Goal: Download file/media

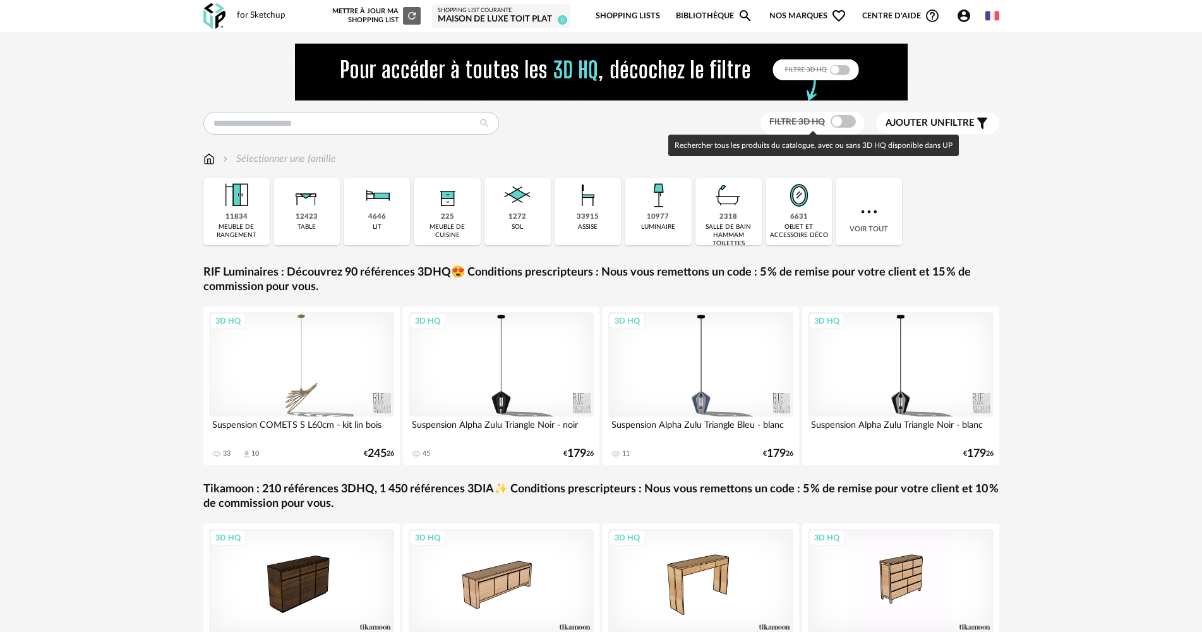
click at [836, 119] on span at bounding box center [843, 121] width 25 height 13
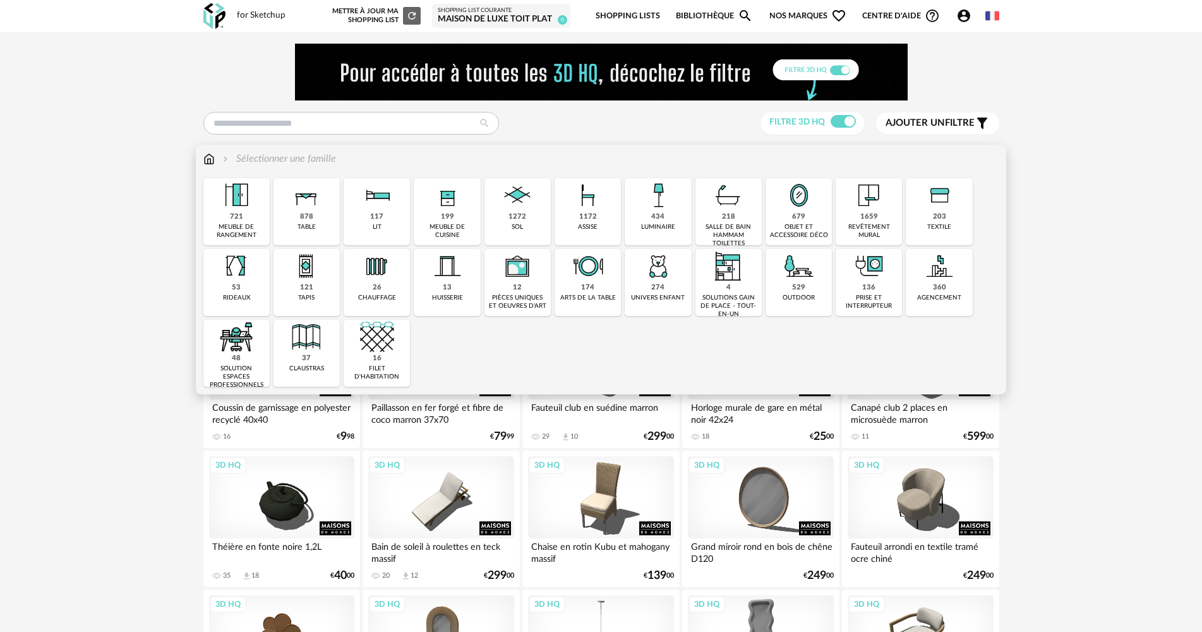
click at [855, 205] on img at bounding box center [869, 195] width 34 height 34
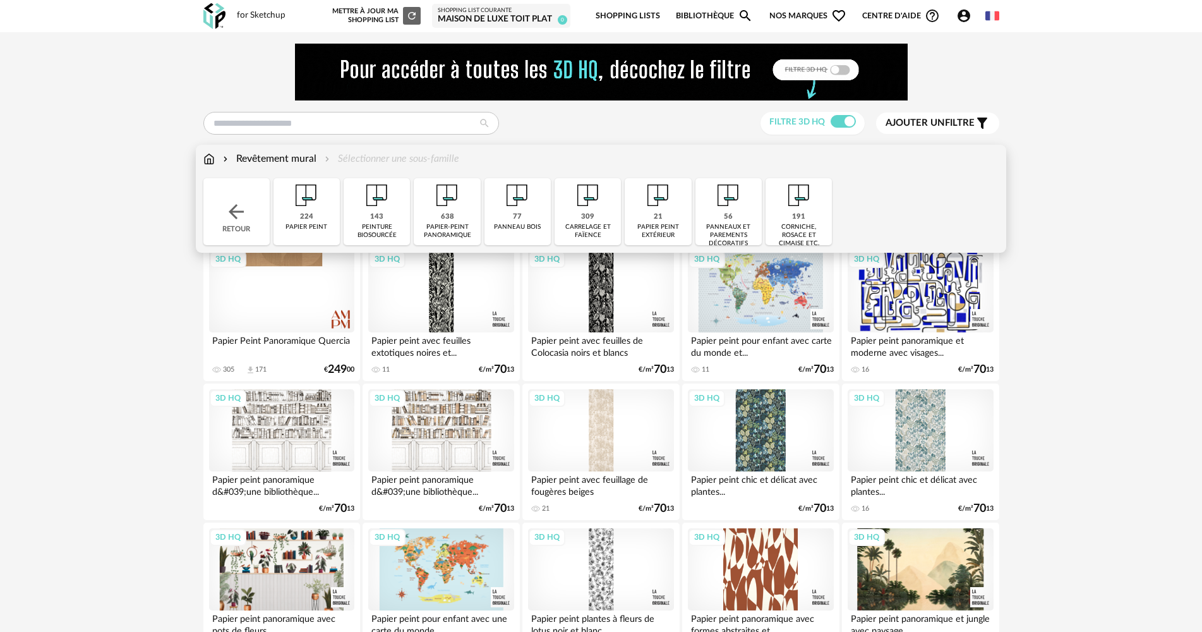
click at [380, 215] on div "143" at bounding box center [376, 216] width 13 height 9
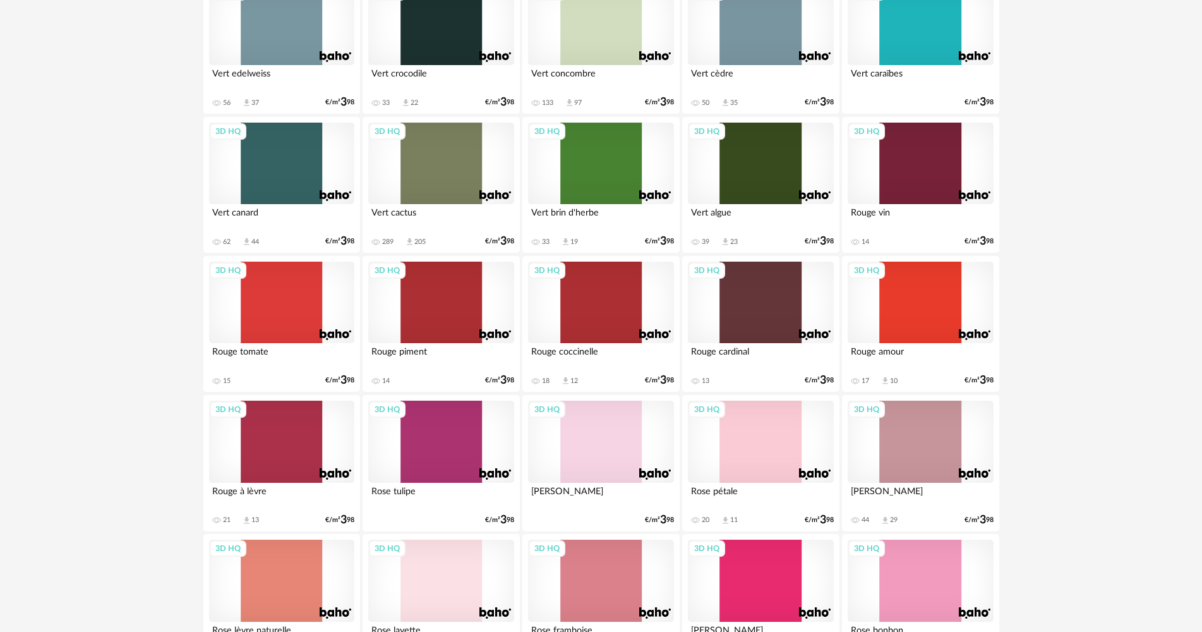
scroll to position [821, 0]
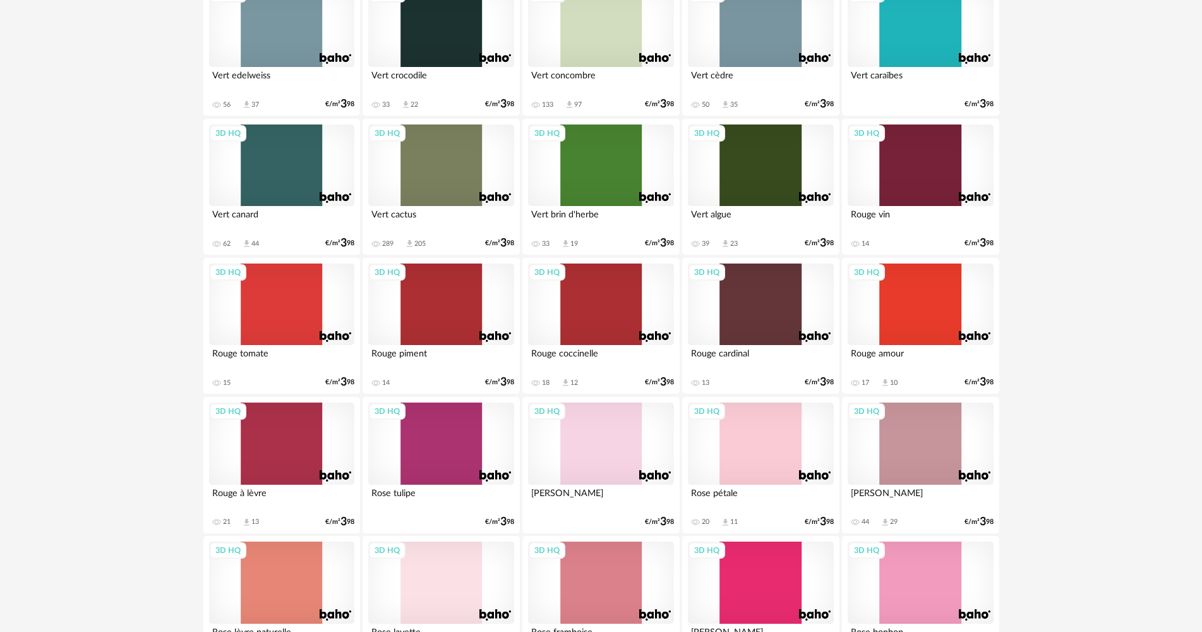
click at [469, 178] on div "3D HQ" at bounding box center [440, 165] width 145 height 82
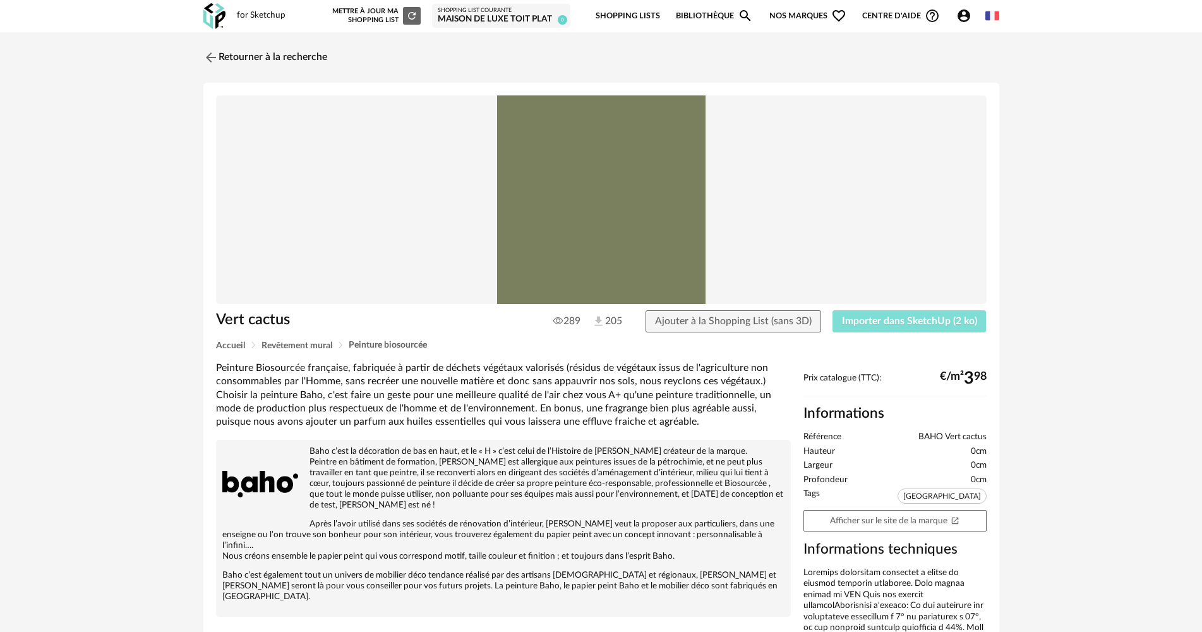
click at [846, 318] on span "Importer dans SketchUp (2 ko)" at bounding box center [909, 321] width 135 height 10
